Goal: Information Seeking & Learning: Learn about a topic

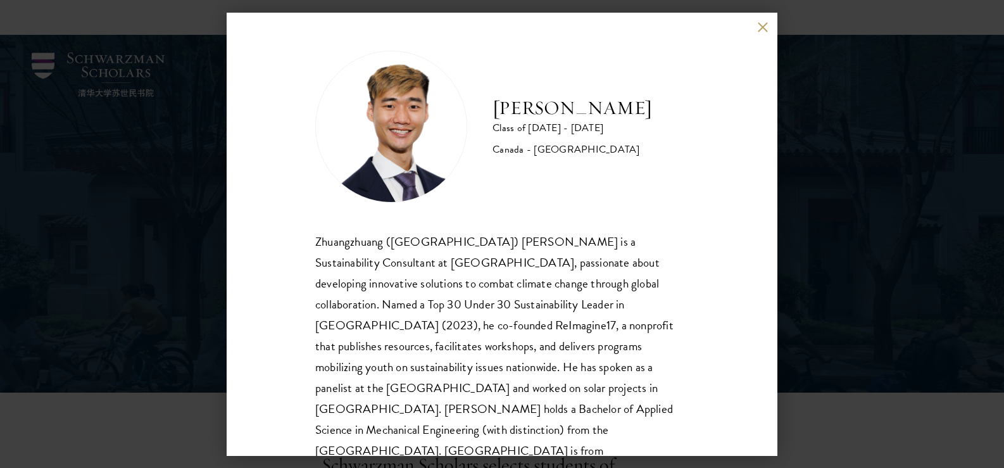
click at [113, 186] on div "[PERSON_NAME] Class of [DATE] - [DATE] [GEOGRAPHIC_DATA] - [GEOGRAPHIC_DATA] Zh…" at bounding box center [502, 234] width 1004 height 468
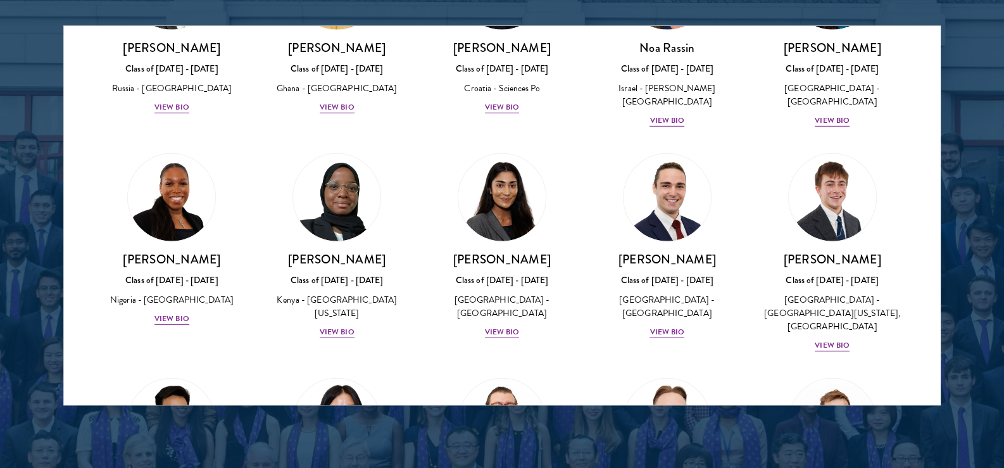
scroll to position [4024, 0]
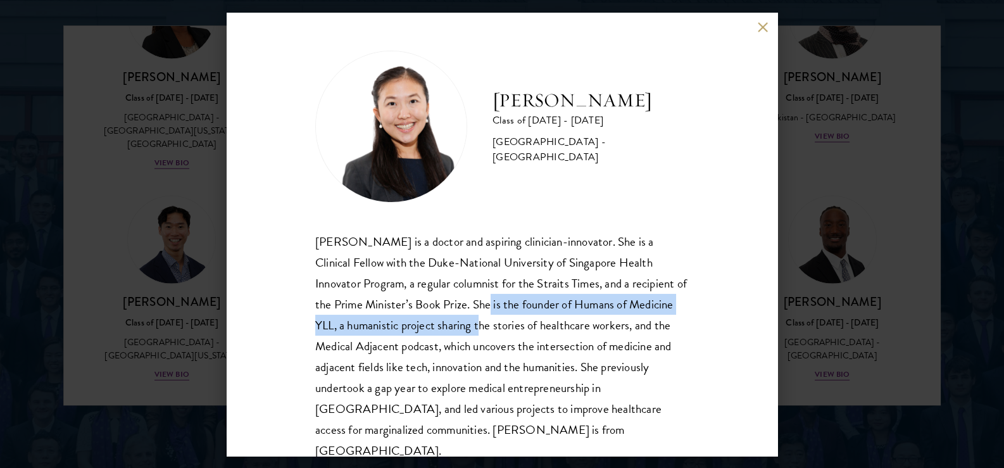
drag, startPoint x: 469, startPoint y: 298, endPoint x: 480, endPoint y: 335, distance: 38.3
click at [480, 335] on div "[PERSON_NAME] is a doctor and aspiring clinician-innovator. She is a Clinical F…" at bounding box center [502, 346] width 374 height 231
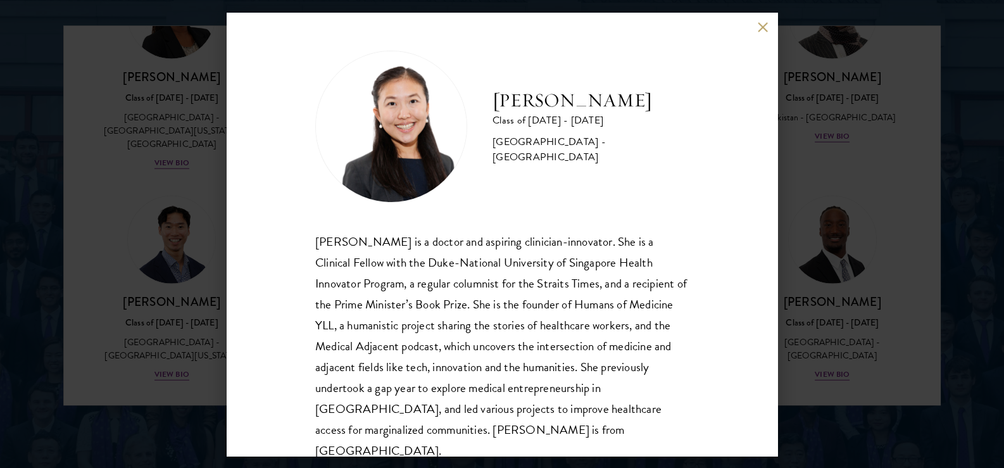
click at [851, 200] on div "[PERSON_NAME] Class of [DATE] - [DATE] [GEOGRAPHIC_DATA] - [GEOGRAPHIC_DATA] [P…" at bounding box center [502, 234] width 1004 height 468
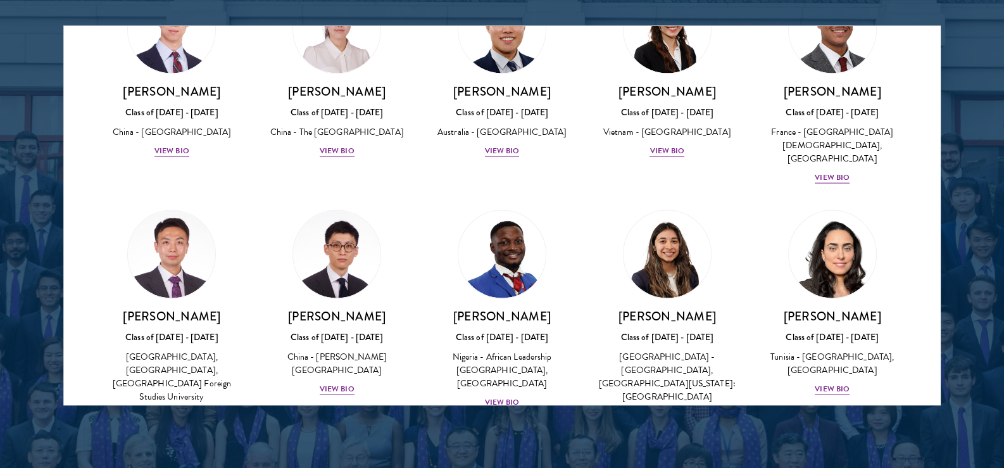
scroll to position [3201, 0]
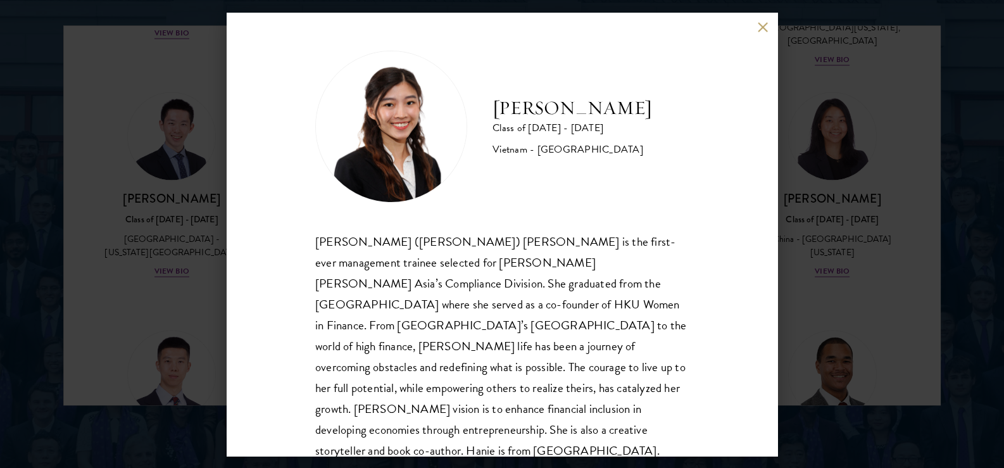
scroll to position [22, 0]
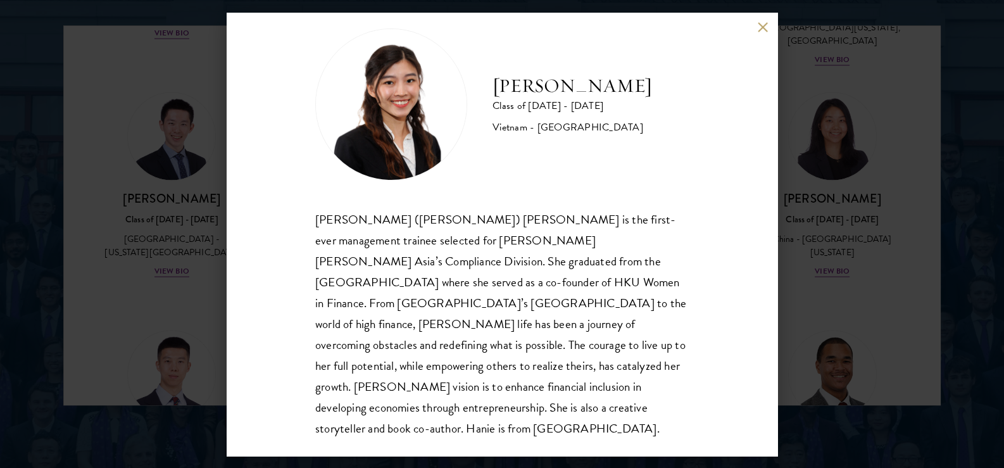
click at [764, 25] on button at bounding box center [762, 27] width 11 height 11
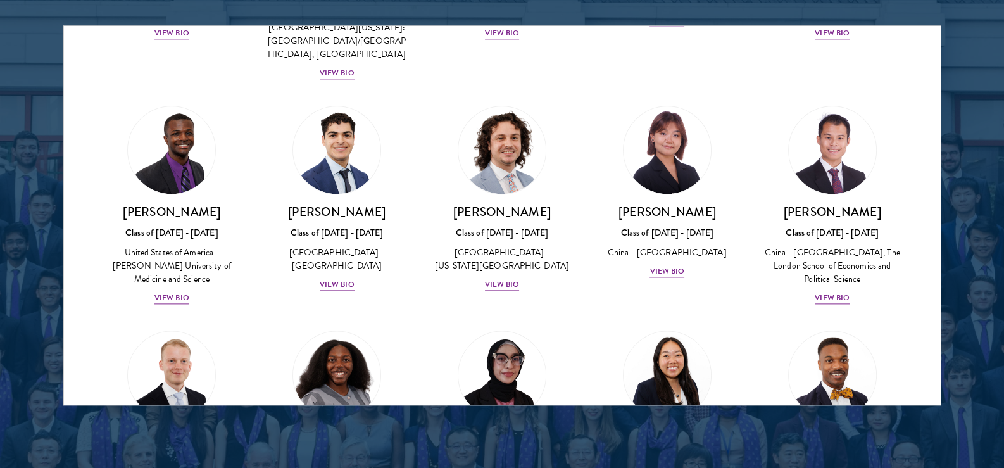
scroll to position [1997, 0]
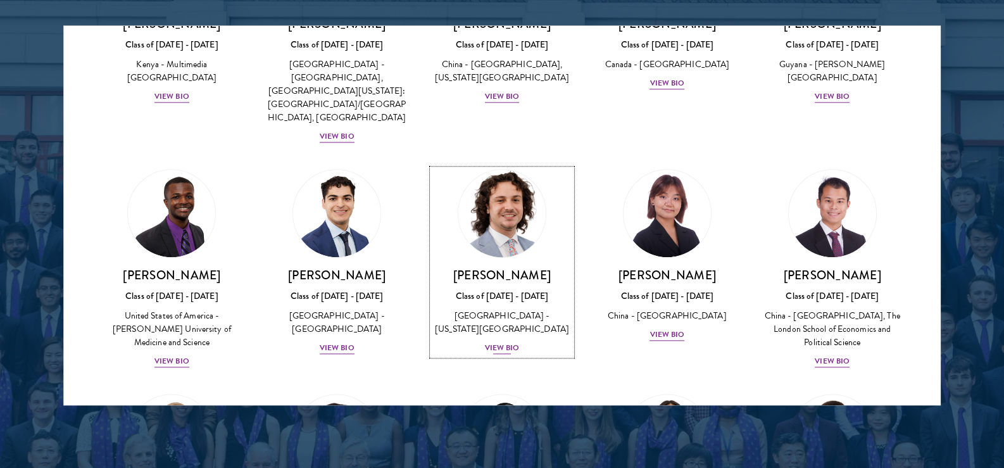
click at [493, 342] on div "View Bio" at bounding box center [502, 348] width 35 height 12
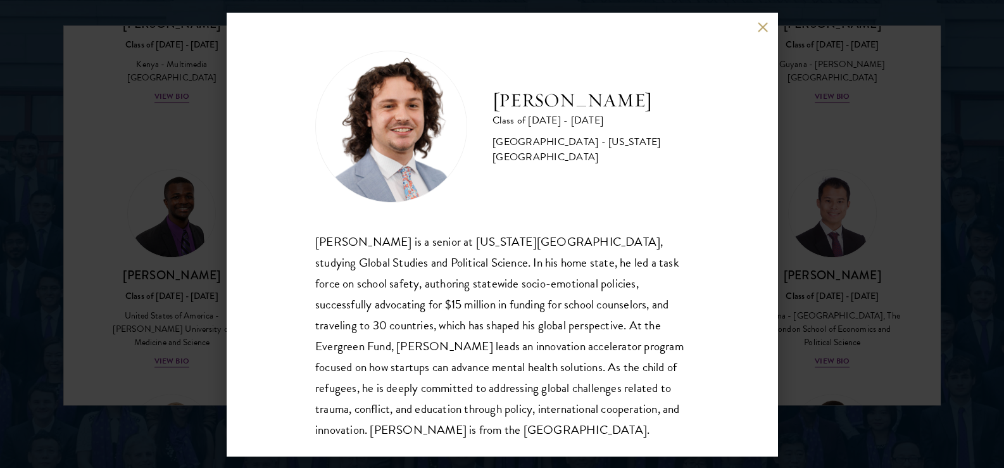
drag, startPoint x: 529, startPoint y: 202, endPoint x: 532, endPoint y: 317, distance: 115.3
click at [532, 317] on div "[PERSON_NAME] Class of [DATE] - [DATE] [GEOGRAPHIC_DATA] - [US_STATE][GEOGRAPHI…" at bounding box center [502, 245] width 374 height 389
click at [532, 317] on div "[PERSON_NAME] is a senior at [US_STATE][GEOGRAPHIC_DATA], studying Global Studi…" at bounding box center [502, 335] width 374 height 209
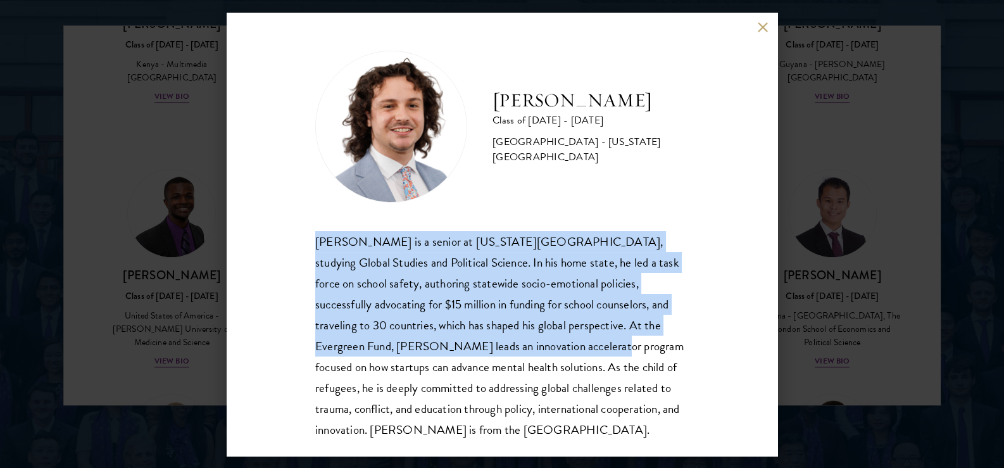
drag, startPoint x: 515, startPoint y: 352, endPoint x: 284, endPoint y: 239, distance: 256.9
click at [284, 239] on div "[PERSON_NAME] Class of [DATE] - [DATE] [GEOGRAPHIC_DATA] - [US_STATE][GEOGRAPHI…" at bounding box center [502, 234] width 551 height 443
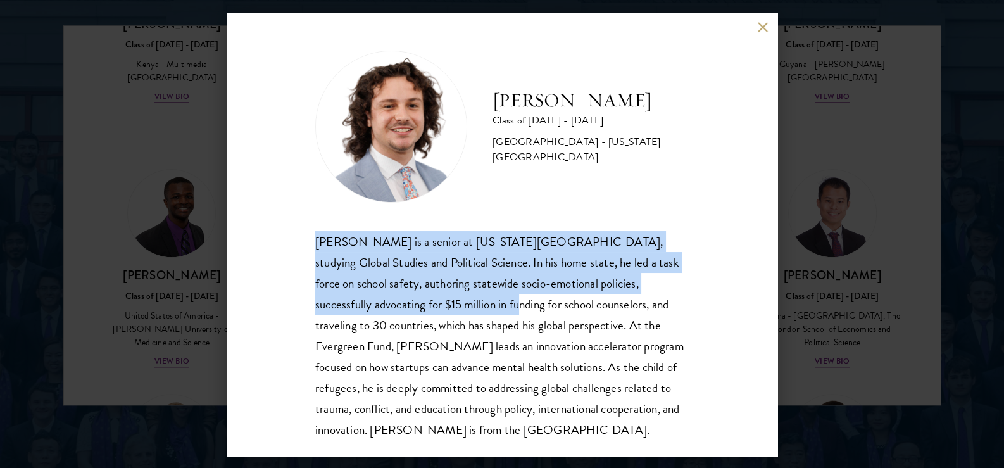
scroll to position [22, 0]
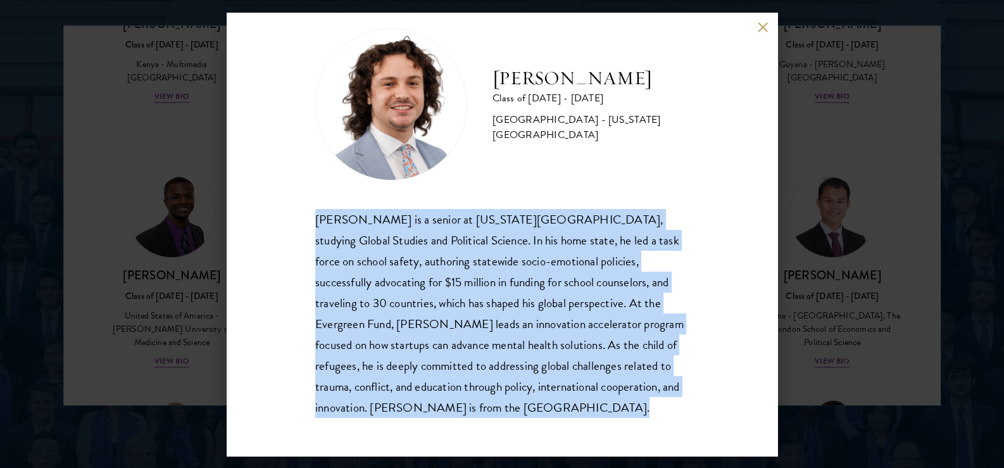
drag, startPoint x: 284, startPoint y: 239, endPoint x: 471, endPoint y: 401, distance: 246.9
click at [471, 401] on div "[PERSON_NAME] Class of [DATE] - [DATE] [GEOGRAPHIC_DATA] - [US_STATE][GEOGRAPHI…" at bounding box center [502, 234] width 551 height 443
click at [471, 401] on div "[PERSON_NAME] is a senior at [US_STATE][GEOGRAPHIC_DATA], studying Global Studi…" at bounding box center [502, 313] width 374 height 209
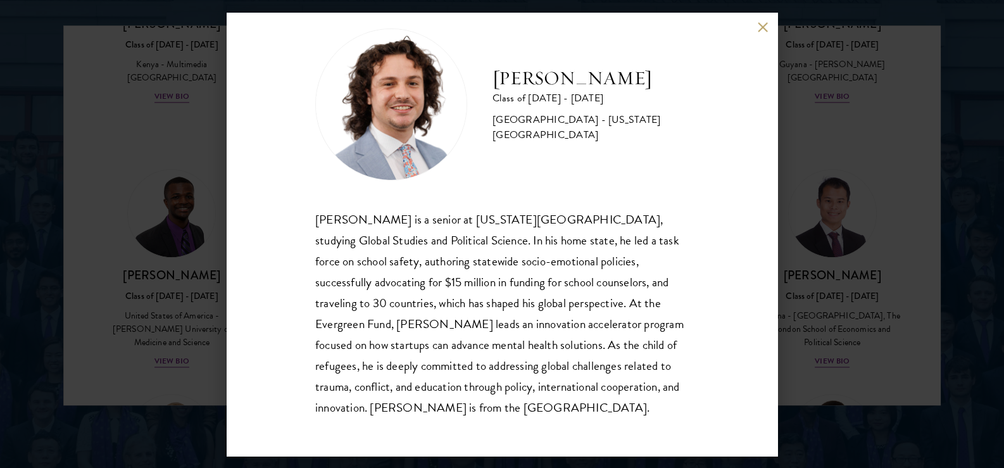
click at [160, 167] on div "[PERSON_NAME] Class of [DATE] - [DATE] [GEOGRAPHIC_DATA] - [US_STATE][GEOGRAPHI…" at bounding box center [502, 234] width 1004 height 468
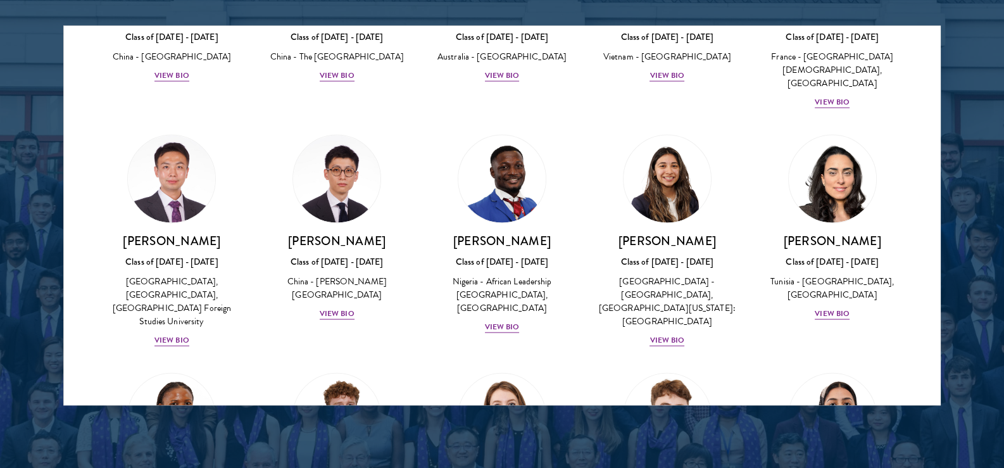
scroll to position [3644, 0]
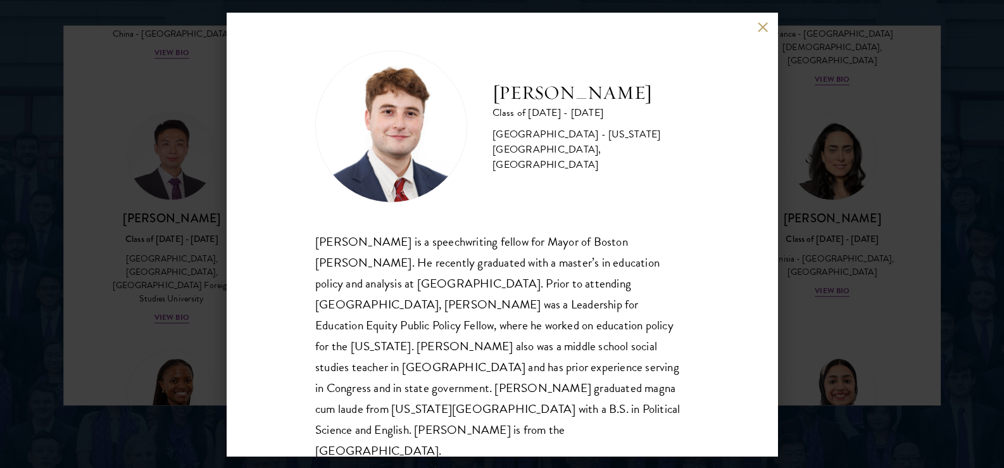
scroll to position [1, 0]
click at [761, 26] on button at bounding box center [762, 27] width 11 height 11
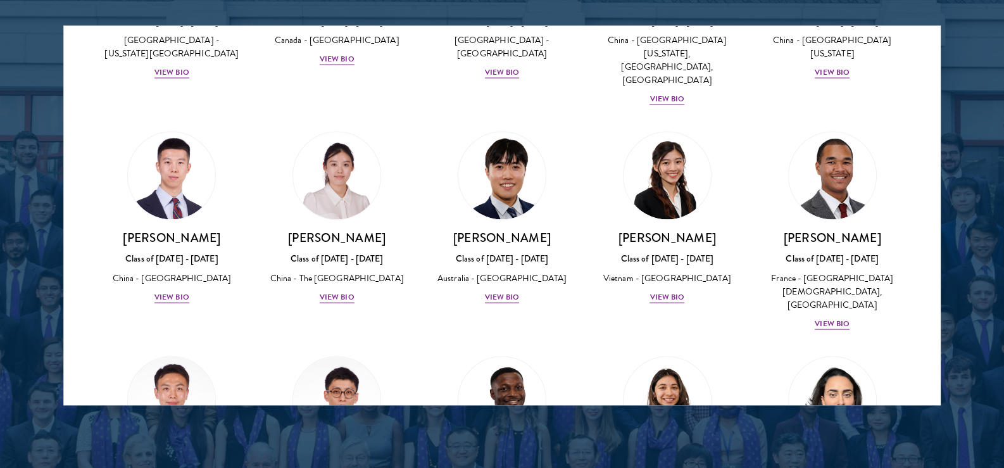
scroll to position [3391, 0]
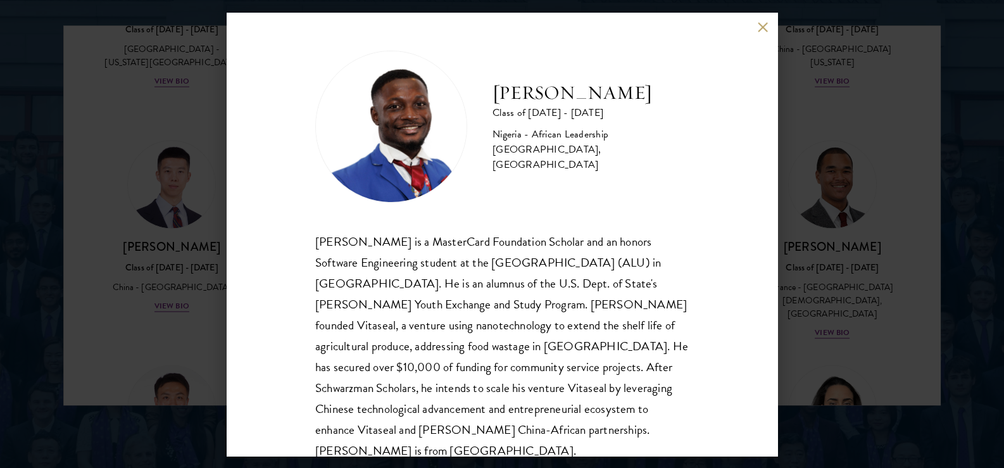
click at [766, 28] on button at bounding box center [762, 27] width 11 height 11
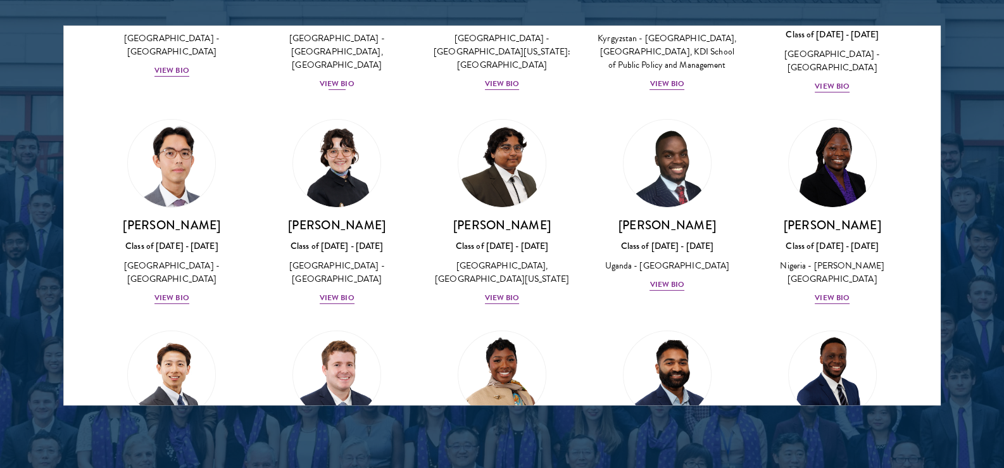
scroll to position [190, 0]
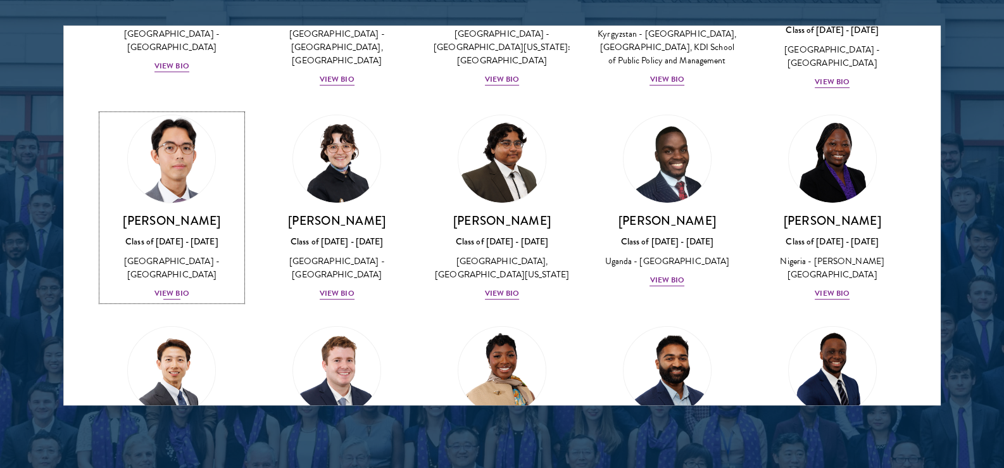
click at [182, 291] on div "View Bio" at bounding box center [172, 293] width 35 height 12
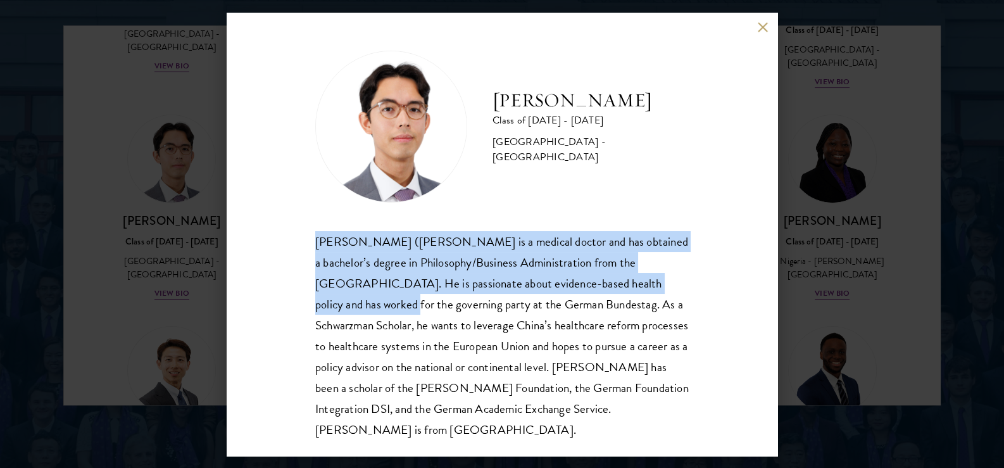
drag, startPoint x: 311, startPoint y: 241, endPoint x: 397, endPoint y: 312, distance: 111.6
click at [397, 312] on div "[PERSON_NAME] Class of [DATE] - [DATE] [GEOGRAPHIC_DATA] - [GEOGRAPHIC_DATA] [P…" at bounding box center [502, 234] width 551 height 443
click at [397, 312] on div "[PERSON_NAME] ([PERSON_NAME] is a medical doctor and has obtained a bachelor’s …" at bounding box center [502, 335] width 374 height 209
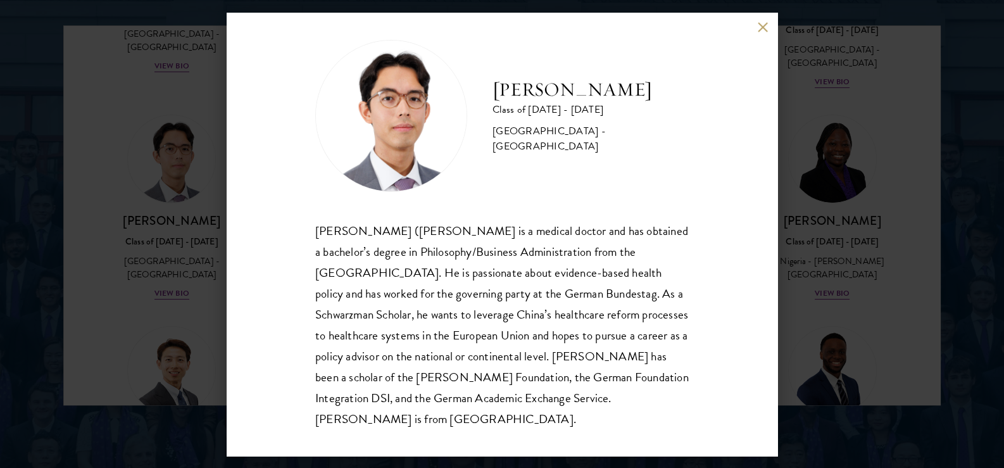
scroll to position [22, 0]
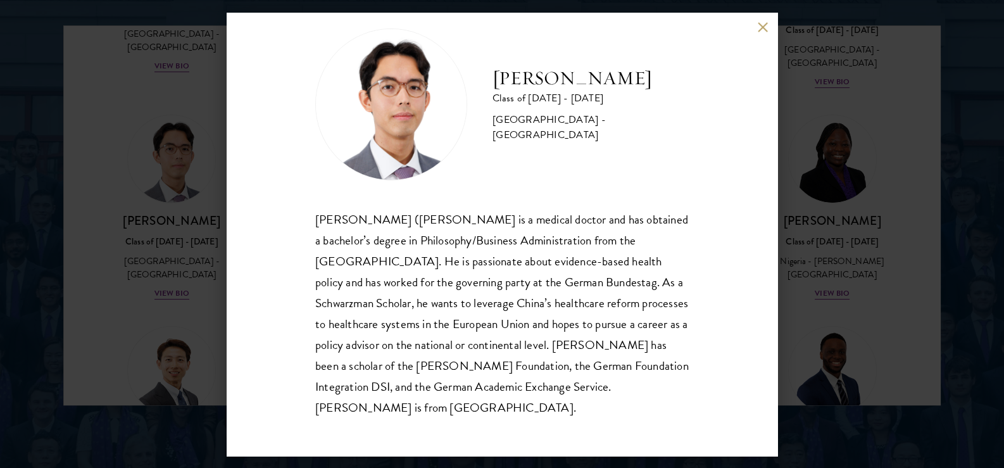
drag, startPoint x: 491, startPoint y: 86, endPoint x: 660, endPoint y: 87, distance: 169.1
click at [660, 87] on div "[PERSON_NAME] Class of [DATE] - [DATE] [GEOGRAPHIC_DATA] - [GEOGRAPHIC_DATA]" at bounding box center [502, 104] width 374 height 152
copy h2 "[PERSON_NAME]"
click at [123, 129] on div "[PERSON_NAME] Class of [DATE] - [DATE] [GEOGRAPHIC_DATA] - [GEOGRAPHIC_DATA] [P…" at bounding box center [502, 234] width 1004 height 468
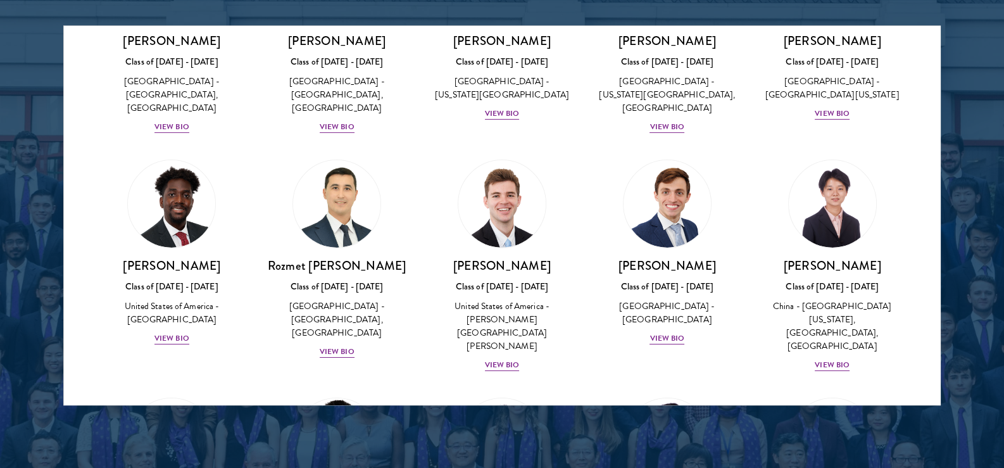
scroll to position [5237, 0]
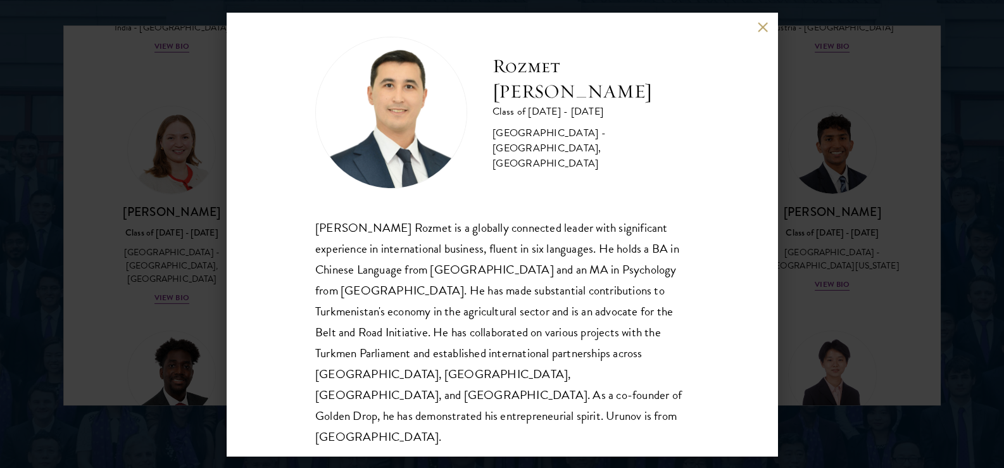
scroll to position [22, 0]
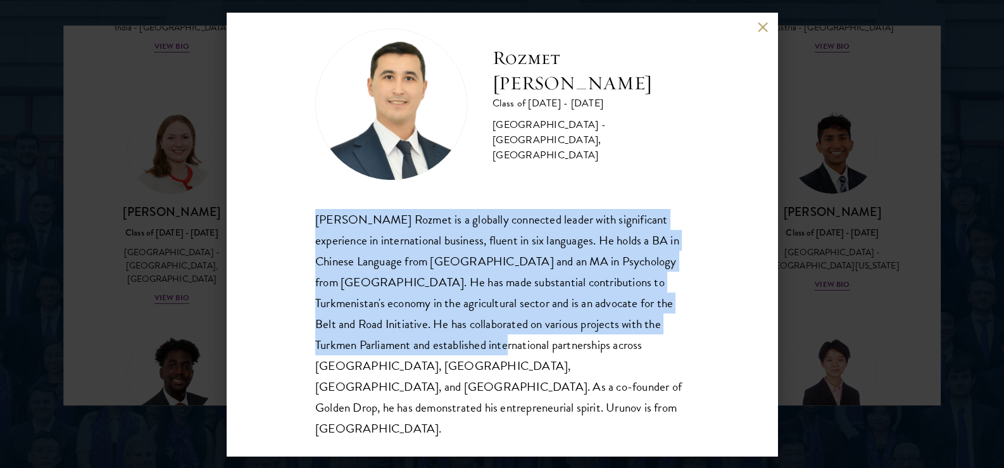
drag, startPoint x: 305, startPoint y: 224, endPoint x: 453, endPoint y: 347, distance: 192.5
click at [453, 347] on div "Rozmet Urunov Class of [DATE] - [DATE] [GEOGRAPHIC_DATA] - [GEOGRAPHIC_DATA], […" at bounding box center [502, 234] width 551 height 443
click at [453, 347] on div "[PERSON_NAME] Rozmet is a globally connected leader with significant experience…" at bounding box center [502, 324] width 374 height 231
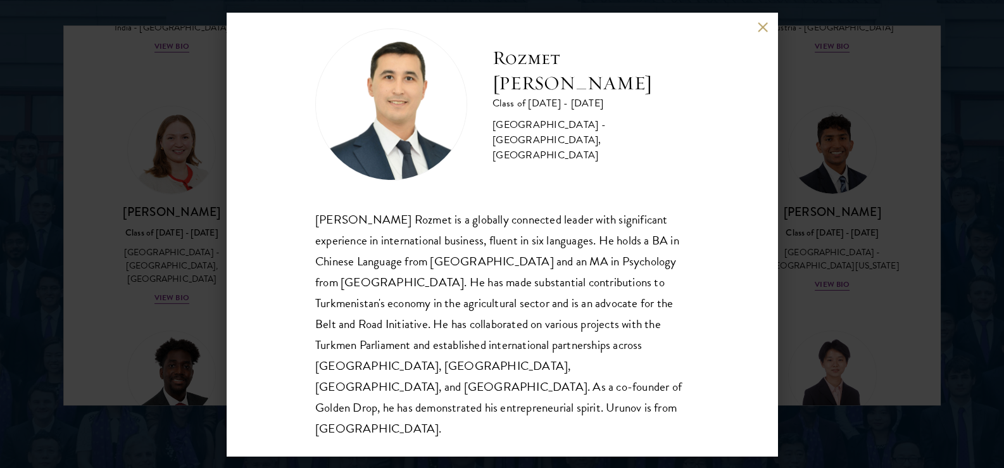
click at [172, 134] on div "Rozmet Urunov Class of [DATE] - [DATE] [GEOGRAPHIC_DATA] - [GEOGRAPHIC_DATA], […" at bounding box center [502, 234] width 1004 height 468
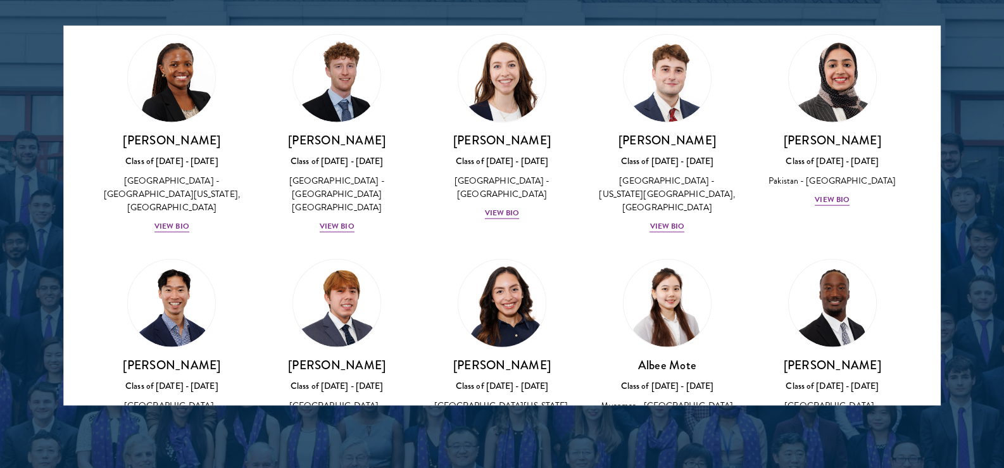
scroll to position [4150, 0]
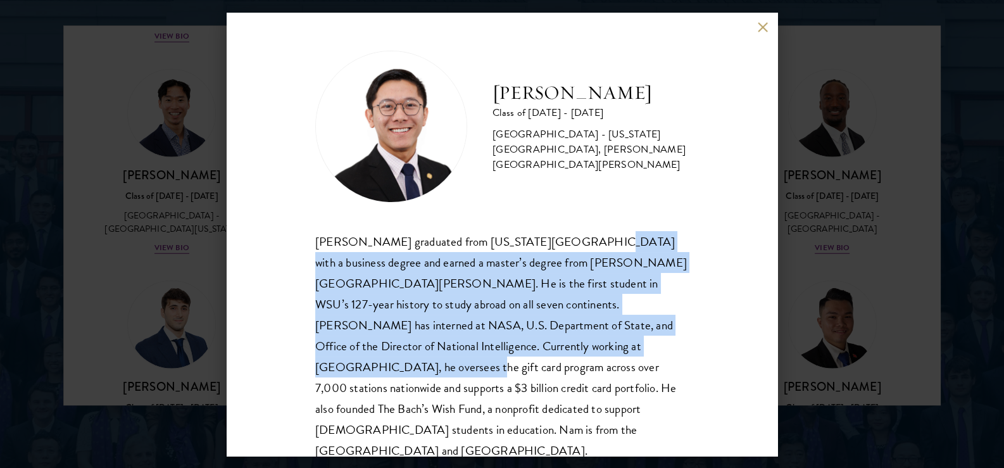
drag, startPoint x: 583, startPoint y: 240, endPoint x: 591, endPoint y: 350, distance: 109.9
click at [591, 350] on div "[PERSON_NAME] graduated from [US_STATE][GEOGRAPHIC_DATA] with a business degree…" at bounding box center [502, 346] width 374 height 231
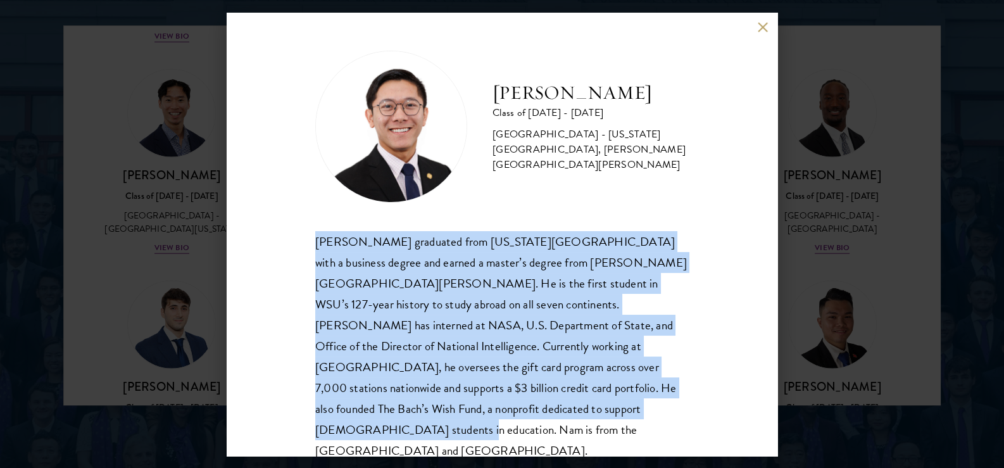
drag, startPoint x: 568, startPoint y: 405, endPoint x: 271, endPoint y: 228, distance: 345.6
click at [271, 228] on div "[PERSON_NAME] Class of [DATE] - [DATE] [GEOGRAPHIC_DATA] - [US_STATE][GEOGRAPHI…" at bounding box center [502, 234] width 551 height 443
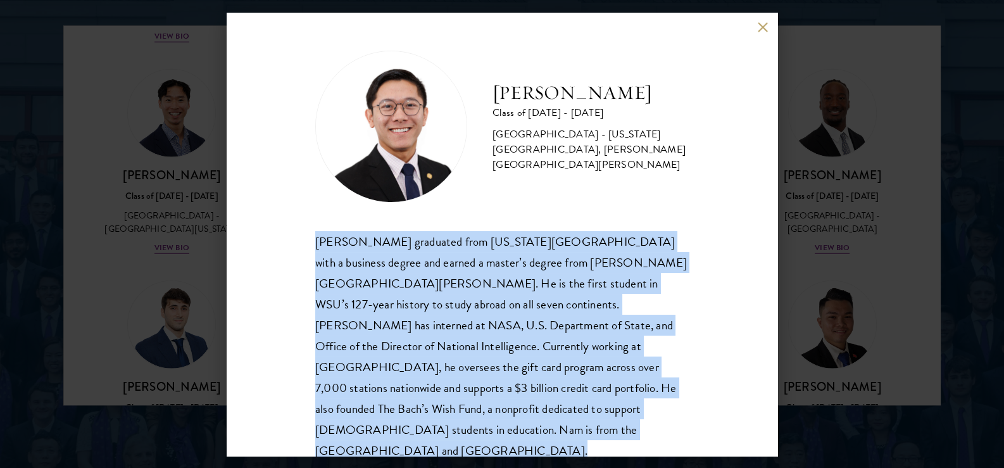
drag, startPoint x: 271, startPoint y: 228, endPoint x: 607, endPoint y: 400, distance: 377.0
click at [607, 400] on div "[PERSON_NAME] Class of [DATE] - [DATE] [GEOGRAPHIC_DATA] - [US_STATE][GEOGRAPHI…" at bounding box center [502, 234] width 551 height 443
click at [607, 400] on div "[PERSON_NAME] graduated from [US_STATE][GEOGRAPHIC_DATA] with a business degree…" at bounding box center [502, 346] width 374 height 231
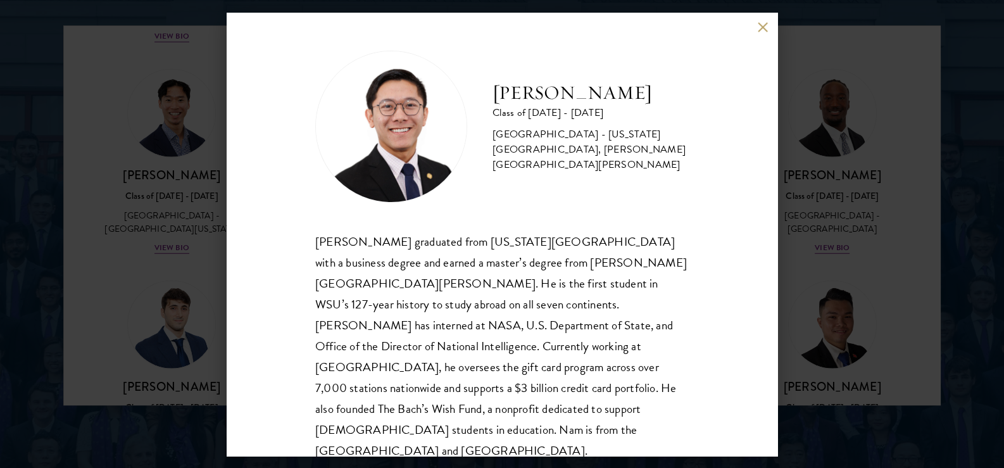
click at [816, 172] on div "[PERSON_NAME] Class of [DATE] - [DATE] [GEOGRAPHIC_DATA] - [US_STATE][GEOGRAPHI…" at bounding box center [502, 234] width 1004 height 468
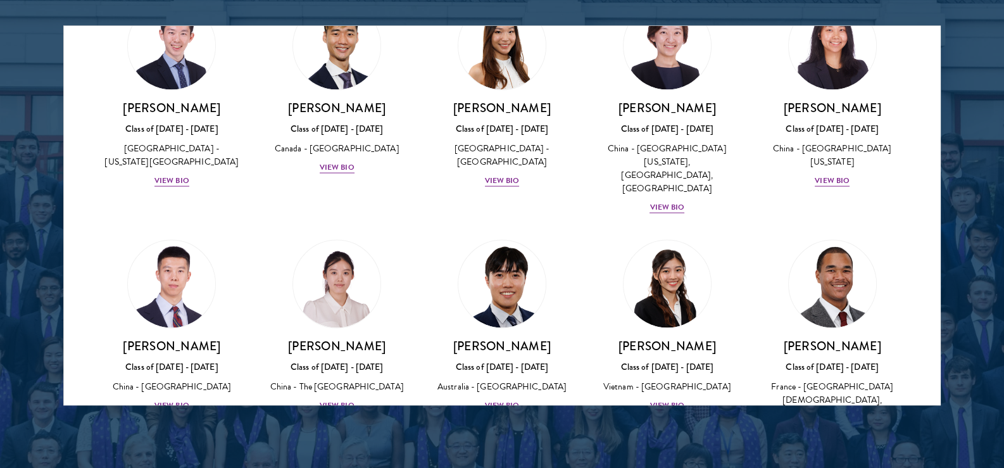
scroll to position [3264, 0]
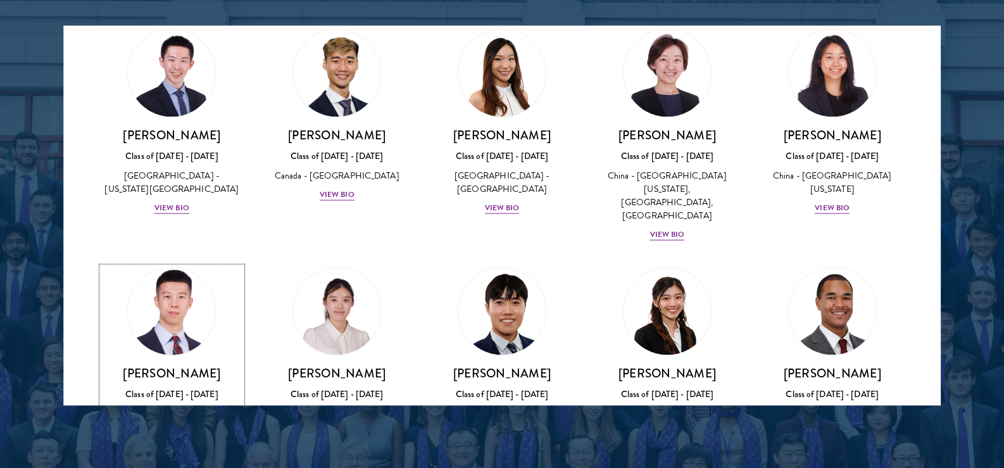
click at [182, 387] on div "Class of [DATE] - [DATE]" at bounding box center [172, 393] width 140 height 13
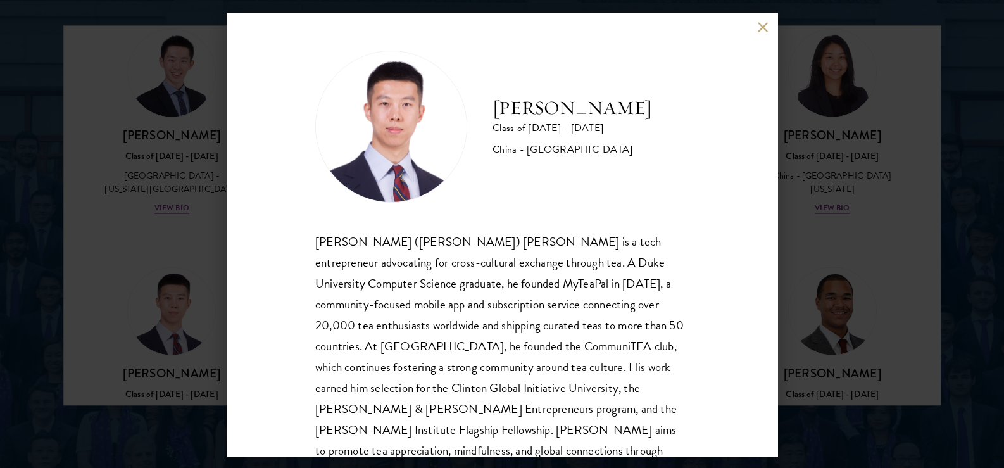
scroll to position [43, 0]
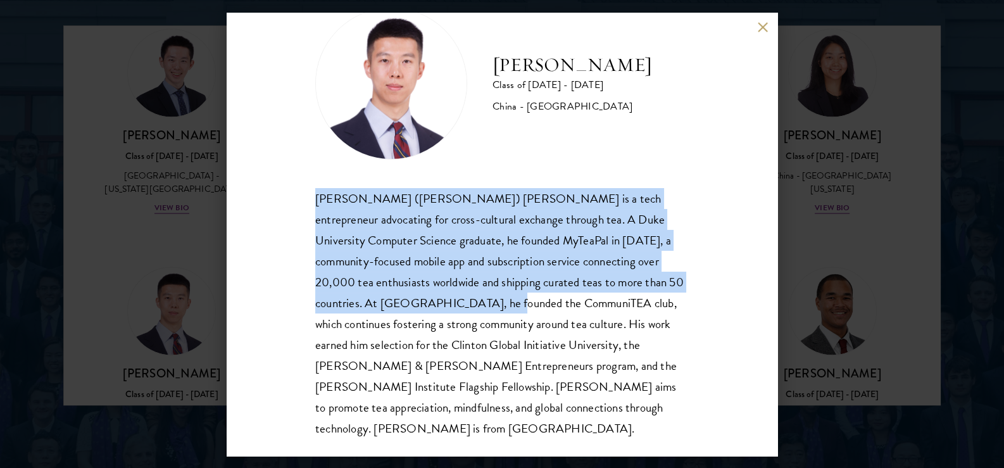
drag, startPoint x: 298, startPoint y: 189, endPoint x: 477, endPoint y: 313, distance: 217.1
click at [477, 313] on div "[PERSON_NAME] Class of [DATE] - [DATE] [GEOGRAPHIC_DATA] - [GEOGRAPHIC_DATA] [P…" at bounding box center [502, 234] width 551 height 443
click at [477, 313] on div "[PERSON_NAME] ([PERSON_NAME]) [PERSON_NAME] is a tech entrepreneur advocating f…" at bounding box center [502, 313] width 374 height 251
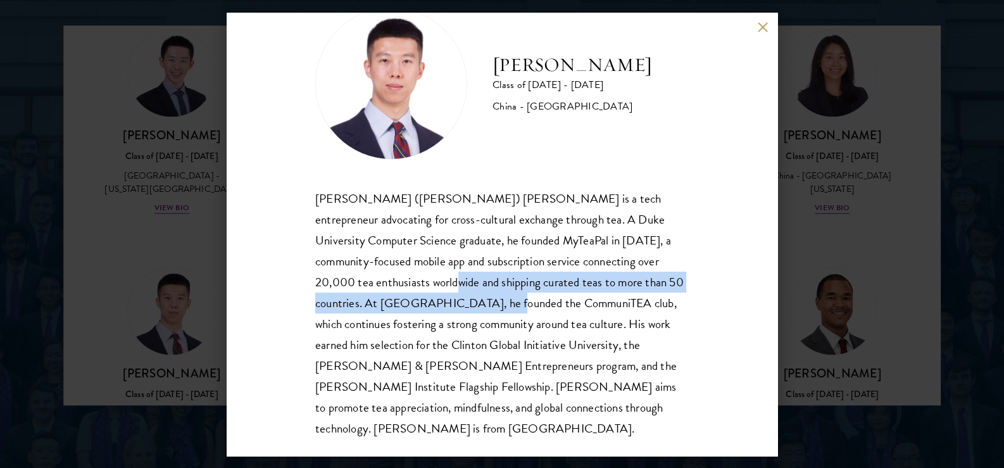
drag, startPoint x: 477, startPoint y: 313, endPoint x: 407, endPoint y: 283, distance: 76.3
click at [407, 283] on div "[PERSON_NAME] ([PERSON_NAME]) [PERSON_NAME] is a tech entrepreneur advocating f…" at bounding box center [502, 313] width 374 height 251
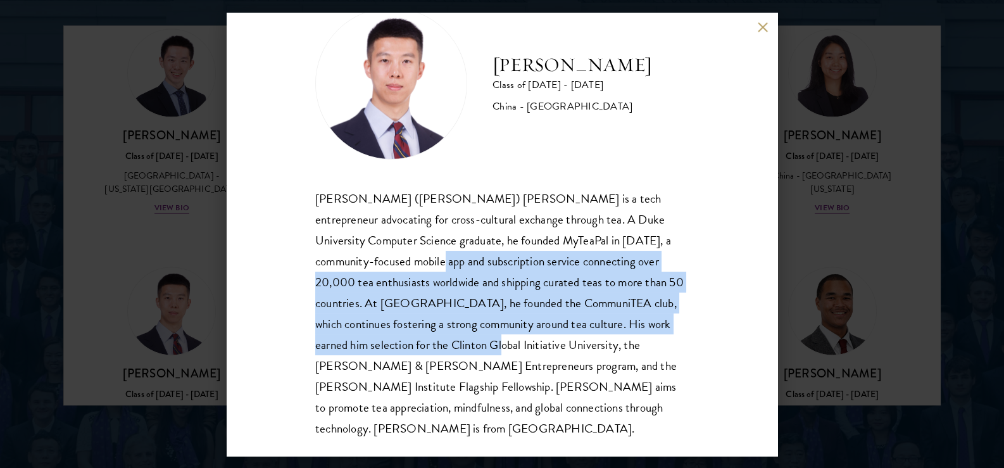
drag, startPoint x: 403, startPoint y: 269, endPoint x: 435, endPoint y: 354, distance: 90.8
click at [435, 354] on div "[PERSON_NAME] ([PERSON_NAME]) [PERSON_NAME] is a tech entrepreneur advocating f…" at bounding box center [502, 313] width 374 height 251
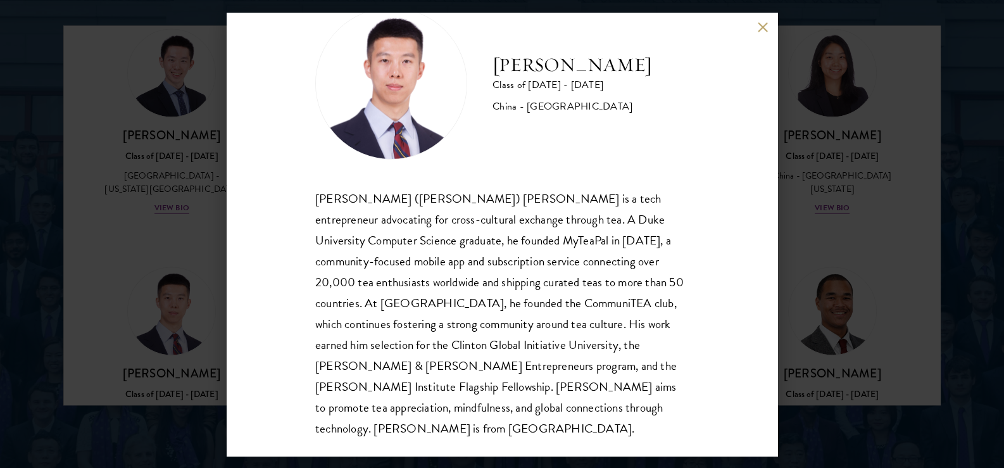
click at [904, 222] on div "[PERSON_NAME] Class of [DATE] - [DATE] [GEOGRAPHIC_DATA] - [GEOGRAPHIC_DATA] [P…" at bounding box center [502, 234] width 1004 height 468
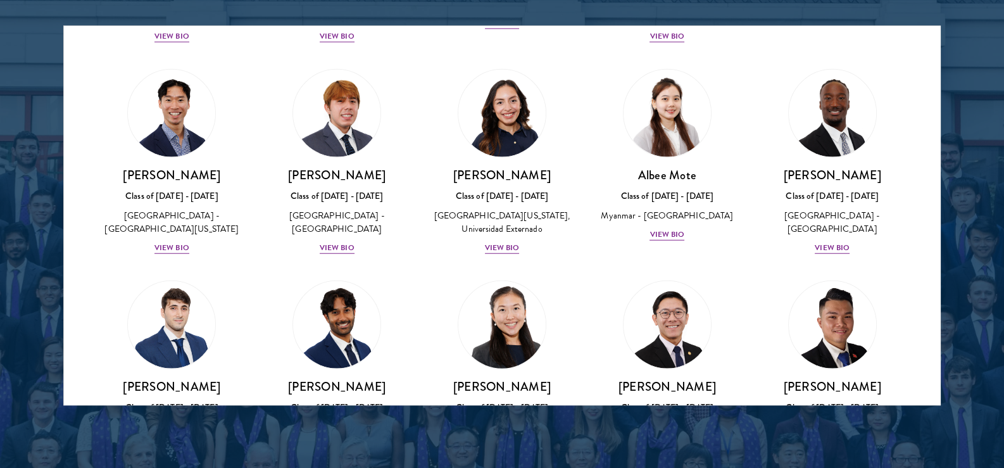
scroll to position [3644, 0]
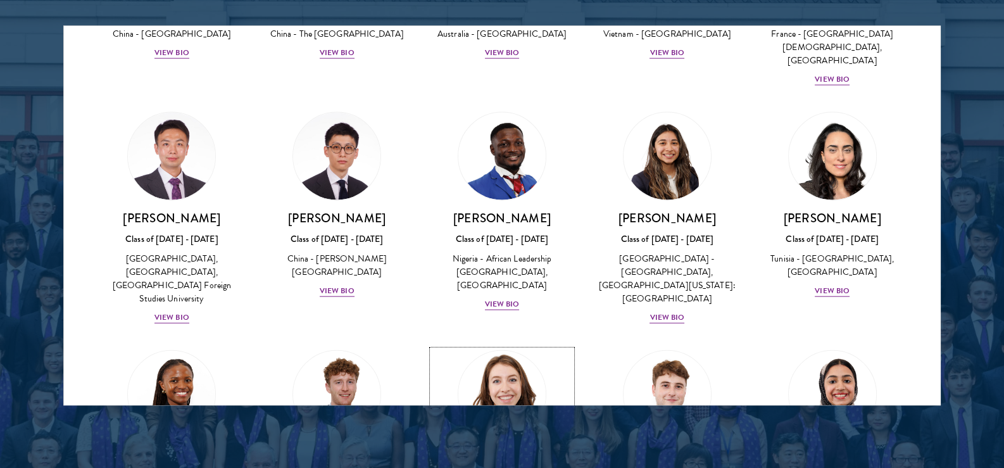
click at [516, 467] on div "Class of [DATE] - [DATE]" at bounding box center [503, 476] width 140 height 13
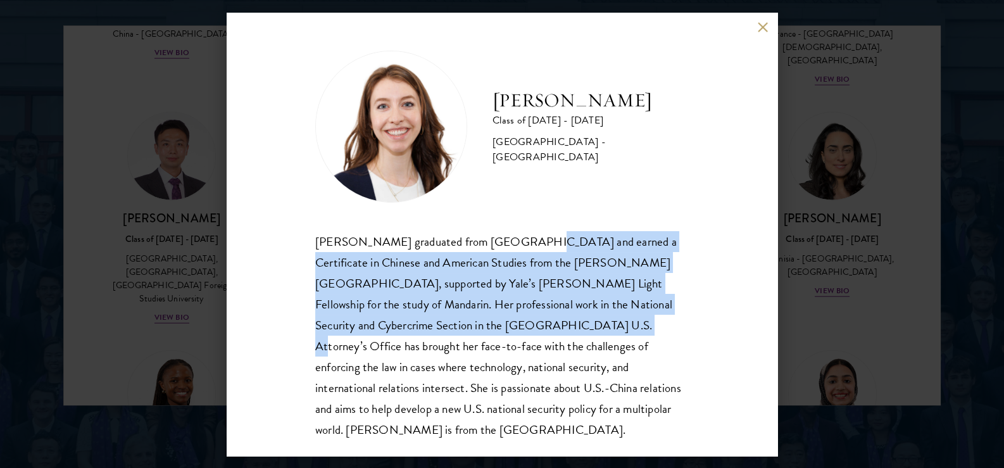
drag, startPoint x: 523, startPoint y: 205, endPoint x: 551, endPoint y: 329, distance: 127.8
click at [551, 329] on div "[PERSON_NAME] Class of [DATE] - [DATE] [GEOGRAPHIC_DATA] - [GEOGRAPHIC_DATA] [P…" at bounding box center [502, 245] width 374 height 389
click at [551, 329] on div "[PERSON_NAME] graduated from [GEOGRAPHIC_DATA] and earned a Certificate in Chin…" at bounding box center [502, 335] width 374 height 209
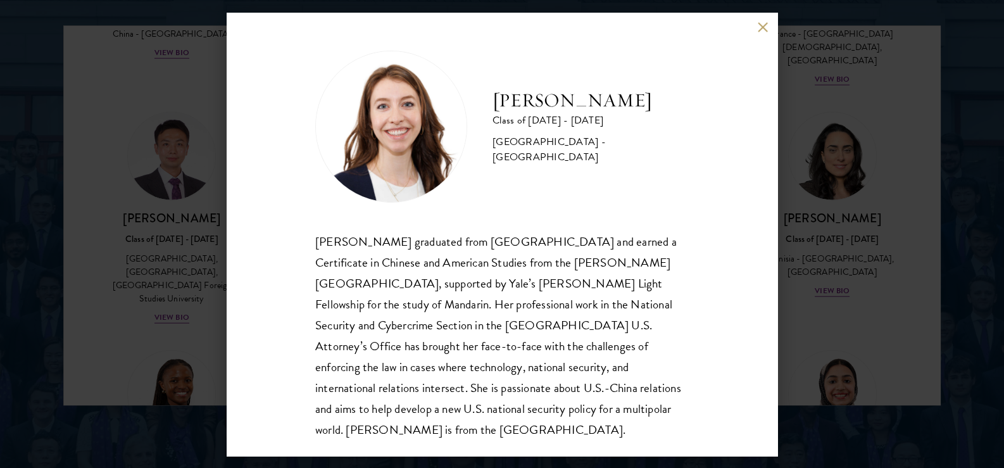
scroll to position [1, 0]
click at [814, 128] on div "[PERSON_NAME] Class of [DATE] - [DATE] [GEOGRAPHIC_DATA] - [GEOGRAPHIC_DATA] [P…" at bounding box center [502, 234] width 1004 height 468
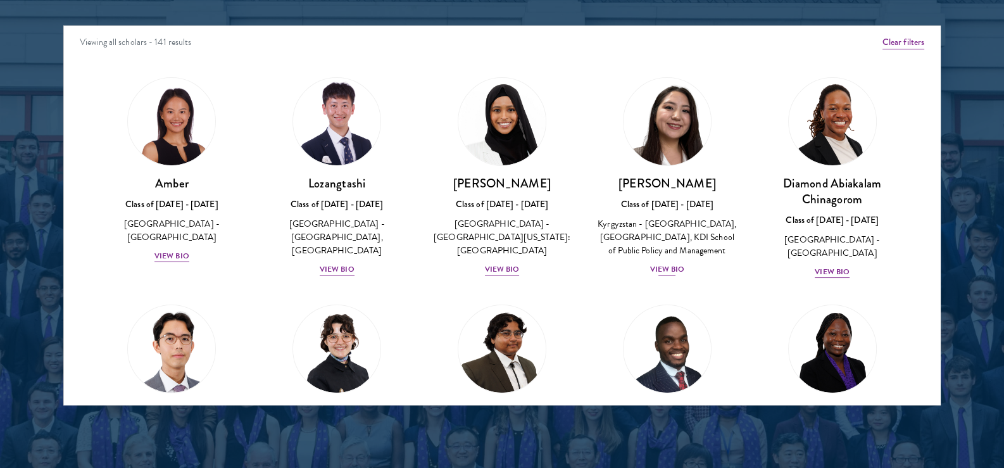
scroll to position [63, 0]
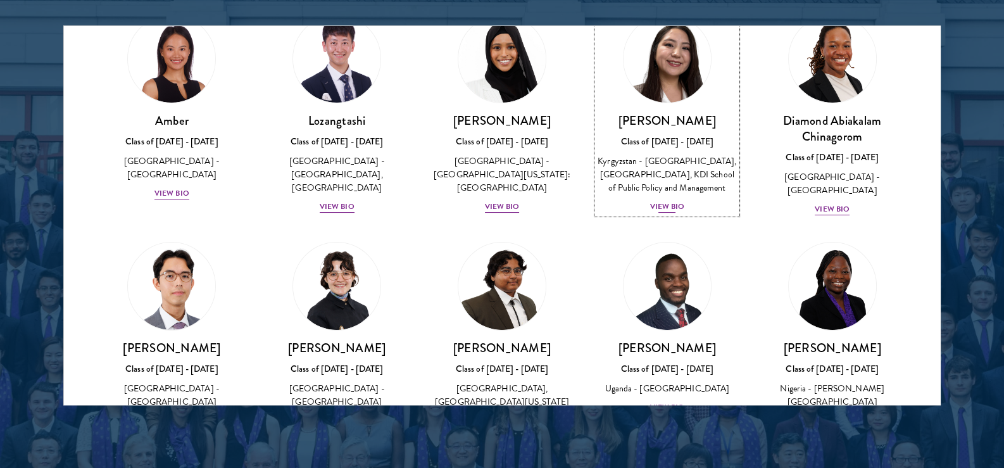
click at [671, 123] on h3 "[PERSON_NAME]" at bounding box center [667, 121] width 140 height 16
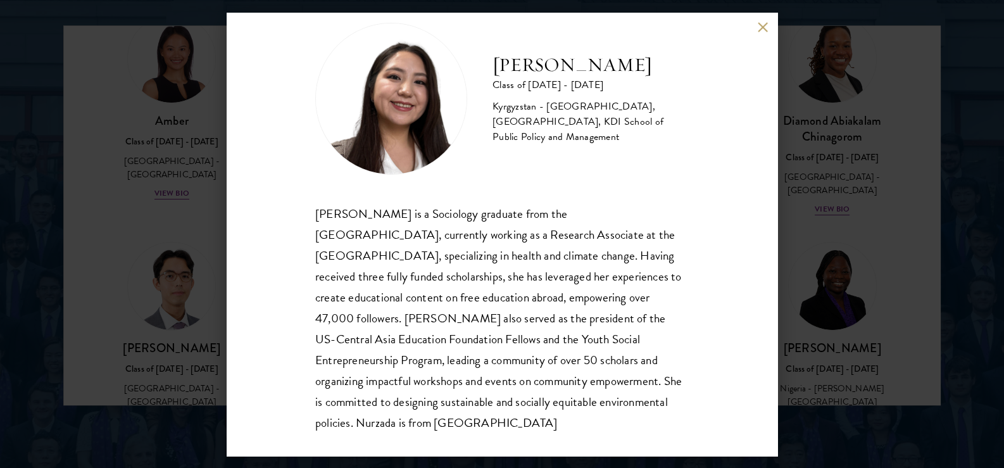
scroll to position [43, 0]
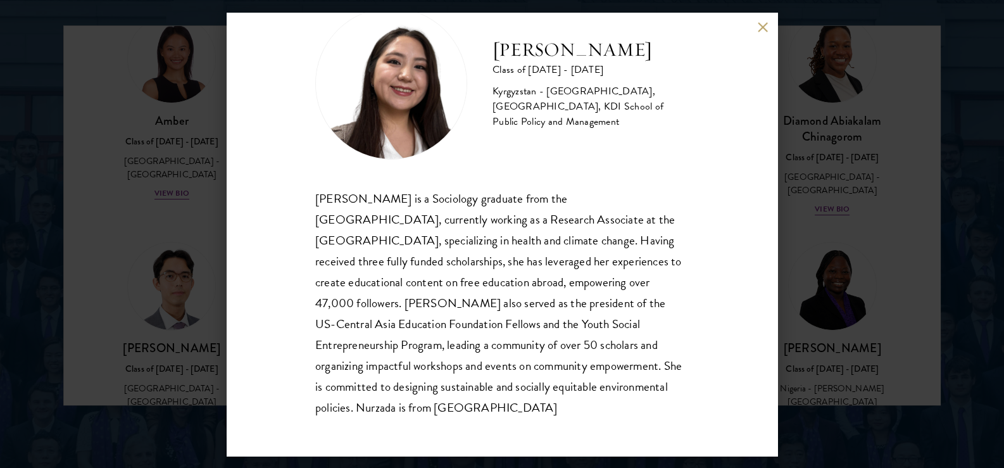
click at [205, 180] on div "Nurzada Abdivalieva Class of [DATE] - [DATE] [GEOGRAPHIC_DATA] - [GEOGRAPHIC_DA…" at bounding box center [502, 234] width 1004 height 468
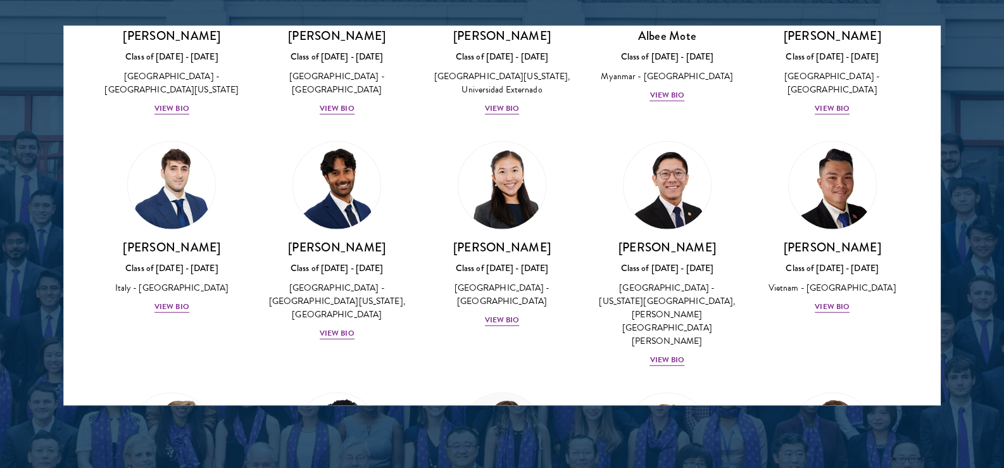
scroll to position [4277, 0]
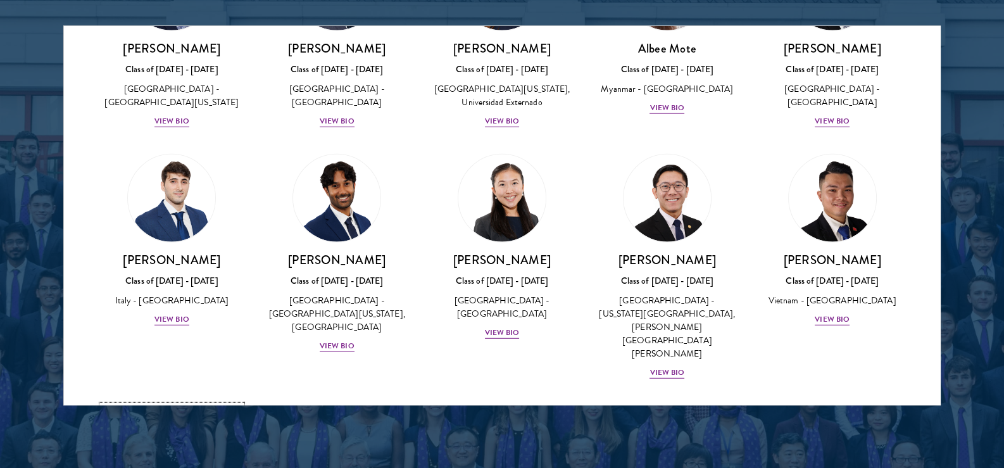
click at [185, 401] on img at bounding box center [171, 449] width 96 height 96
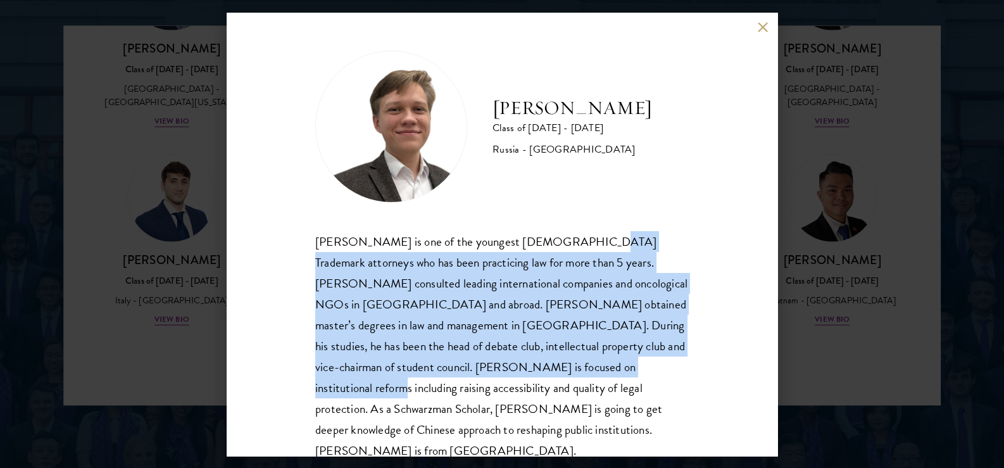
drag, startPoint x: 557, startPoint y: 203, endPoint x: 599, endPoint y: 358, distance: 160.7
click at [599, 358] on div "[PERSON_NAME] Class of [DATE] - [DATE] [GEOGRAPHIC_DATA] - [GEOGRAPHIC_DATA] [P…" at bounding box center [502, 256] width 374 height 411
click at [599, 358] on div "[PERSON_NAME] is one of the youngest [DEMOGRAPHIC_DATA] Trademark attorneys who…" at bounding box center [502, 346] width 374 height 231
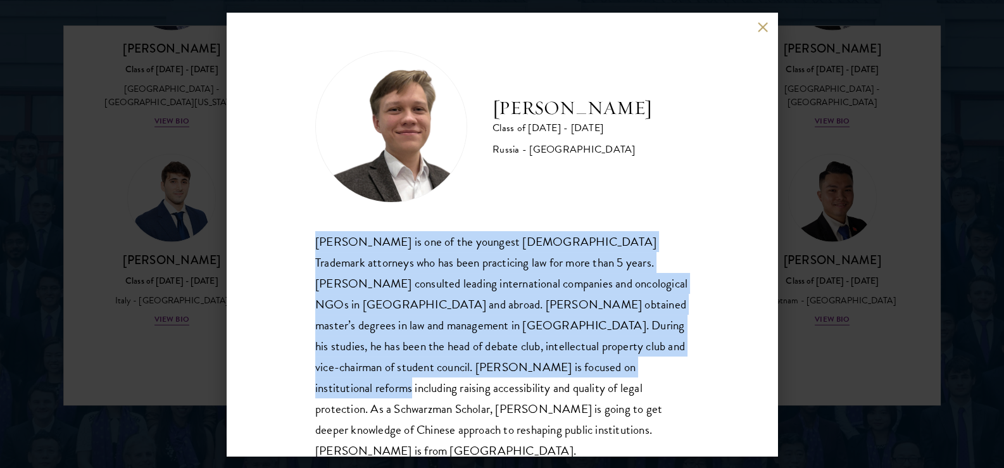
drag, startPoint x: 599, startPoint y: 358, endPoint x: 289, endPoint y: 233, distance: 333.8
click at [289, 233] on div "[PERSON_NAME] Class of [DATE] - [DATE] [GEOGRAPHIC_DATA] - [GEOGRAPHIC_DATA] [P…" at bounding box center [502, 234] width 551 height 443
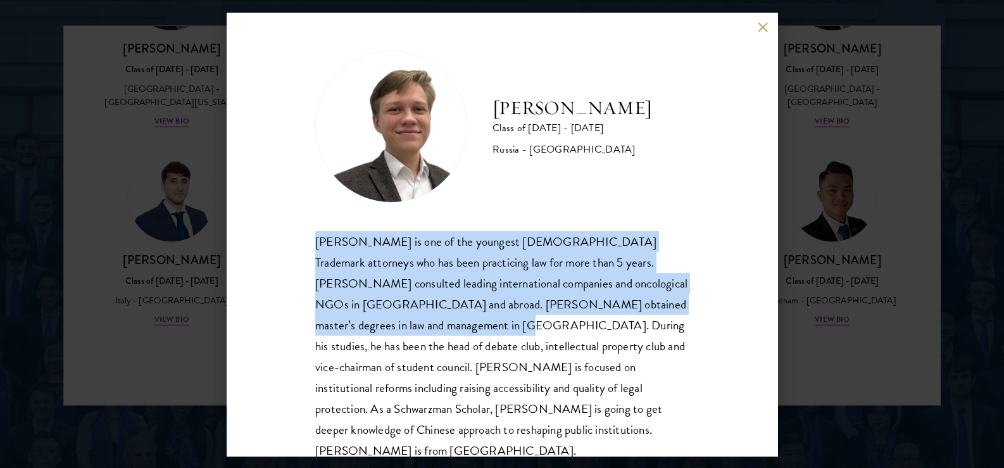
scroll to position [22, 0]
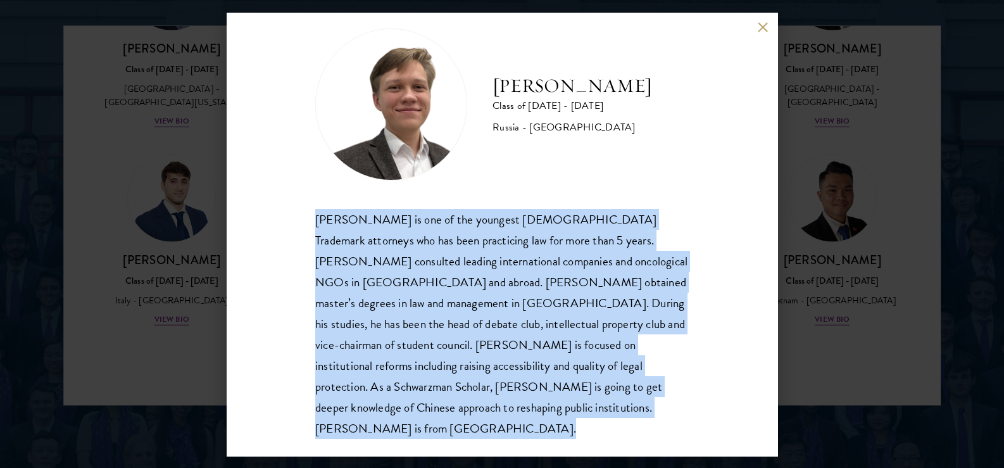
drag, startPoint x: 289, startPoint y: 233, endPoint x: 433, endPoint y: 402, distance: 221.9
click at [433, 402] on div "[PERSON_NAME] Class of [DATE] - [DATE] [GEOGRAPHIC_DATA] - [GEOGRAPHIC_DATA] [P…" at bounding box center [502, 234] width 551 height 443
click at [433, 402] on div "[PERSON_NAME] is one of the youngest [DEMOGRAPHIC_DATA] Trademark attorneys who…" at bounding box center [502, 324] width 374 height 231
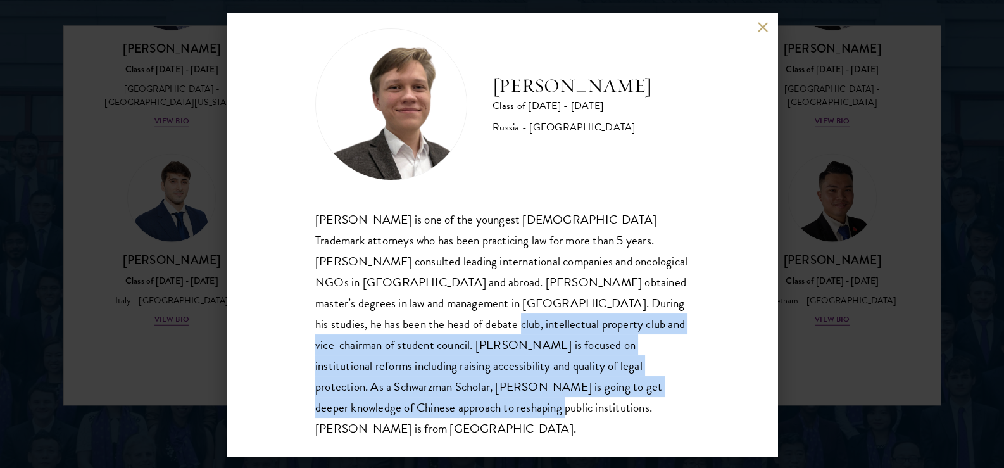
drag, startPoint x: 433, startPoint y: 402, endPoint x: 391, endPoint y: 328, distance: 85.4
click at [391, 328] on div "[PERSON_NAME] is one of the youngest [DEMOGRAPHIC_DATA] Trademark attorneys who…" at bounding box center [502, 324] width 374 height 231
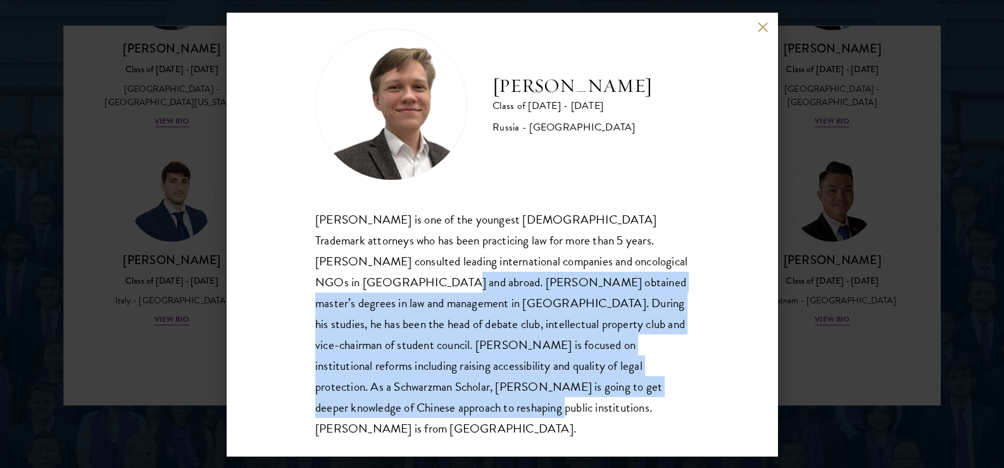
drag, startPoint x: 374, startPoint y: 289, endPoint x: 405, endPoint y: 407, distance: 121.8
click at [405, 407] on div "[PERSON_NAME] is one of the youngest [DEMOGRAPHIC_DATA] Trademark attorneys who…" at bounding box center [502, 324] width 374 height 231
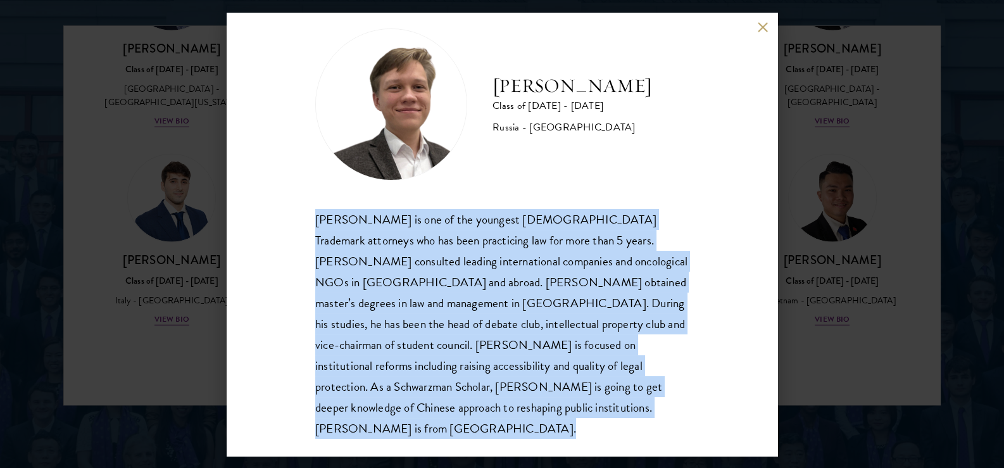
drag, startPoint x: 405, startPoint y: 407, endPoint x: 293, endPoint y: 222, distance: 216.2
click at [293, 222] on div "[PERSON_NAME] Class of [DATE] - [DATE] [GEOGRAPHIC_DATA] - [GEOGRAPHIC_DATA] [P…" at bounding box center [502, 234] width 551 height 443
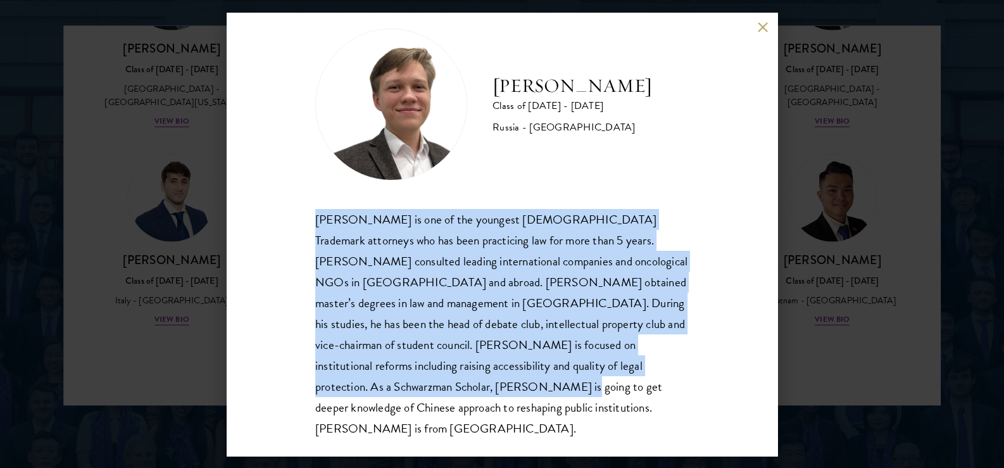
drag, startPoint x: 293, startPoint y: 222, endPoint x: 414, endPoint y: 379, distance: 198.7
click at [414, 379] on div "[PERSON_NAME] Class of [DATE] - [DATE] [GEOGRAPHIC_DATA] - [GEOGRAPHIC_DATA] [P…" at bounding box center [502, 234] width 551 height 443
click at [414, 379] on div "[PERSON_NAME] is one of the youngest [DEMOGRAPHIC_DATA] Trademark attorneys who…" at bounding box center [502, 324] width 374 height 231
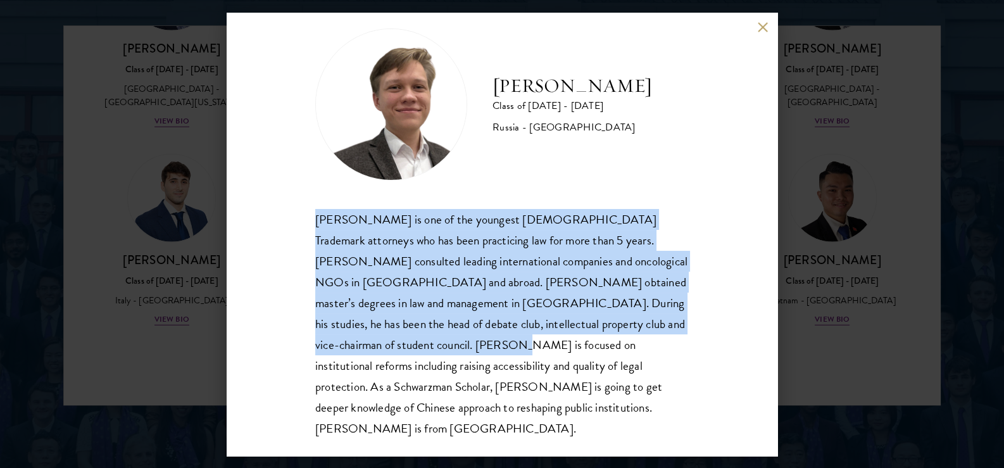
drag, startPoint x: 424, startPoint y: 354, endPoint x: 277, endPoint y: 218, distance: 200.8
click at [277, 218] on div "[PERSON_NAME] Class of [DATE] - [DATE] [GEOGRAPHIC_DATA] - [GEOGRAPHIC_DATA] [P…" at bounding box center [502, 234] width 551 height 443
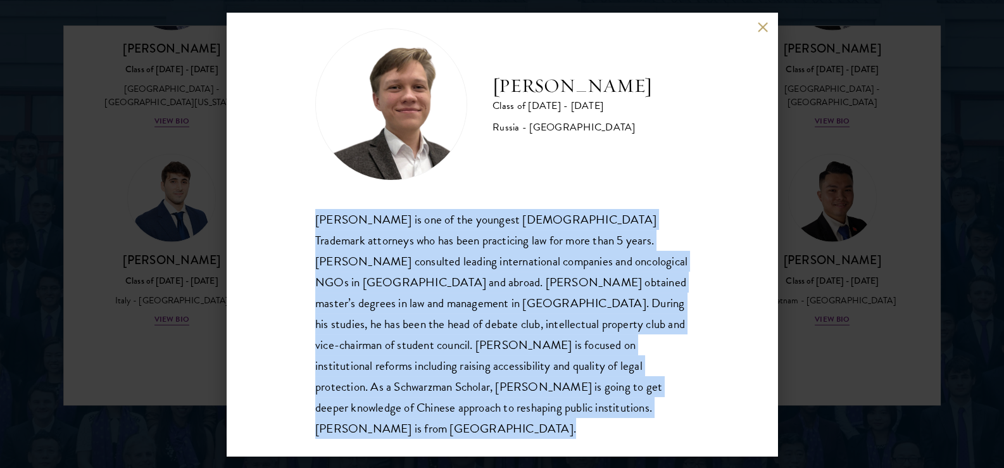
drag, startPoint x: 277, startPoint y: 218, endPoint x: 467, endPoint y: 417, distance: 275.5
click at [467, 417] on div "[PERSON_NAME] Class of [DATE] - [DATE] [GEOGRAPHIC_DATA] - [GEOGRAPHIC_DATA] [P…" at bounding box center [502, 234] width 551 height 443
click at [467, 417] on div "[PERSON_NAME] is one of the youngest [DEMOGRAPHIC_DATA] Trademark attorneys who…" at bounding box center [502, 324] width 374 height 231
drag, startPoint x: 494, startPoint y: 81, endPoint x: 690, endPoint y: 85, distance: 196.4
click at [690, 85] on div "[PERSON_NAME] Class of [DATE] - [DATE] [GEOGRAPHIC_DATA] - [GEOGRAPHIC_DATA] [P…" at bounding box center [502, 234] width 551 height 443
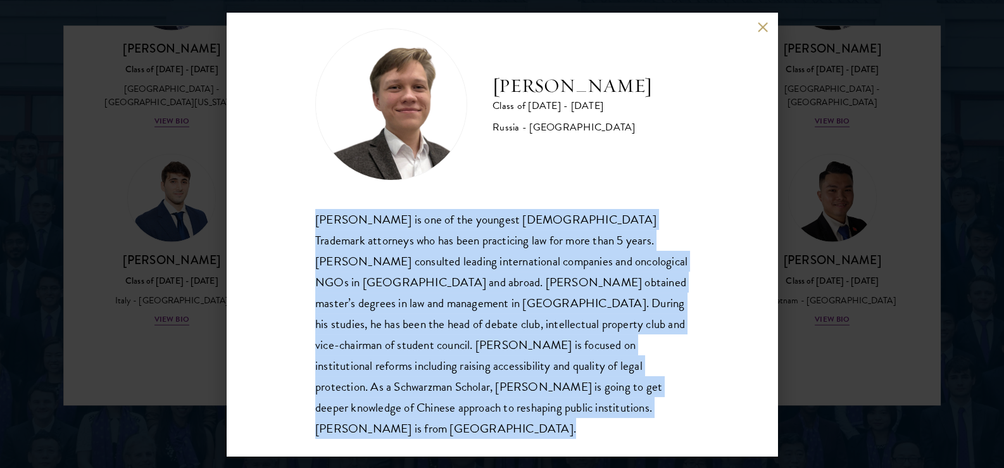
copy h2 "[PERSON_NAME]"
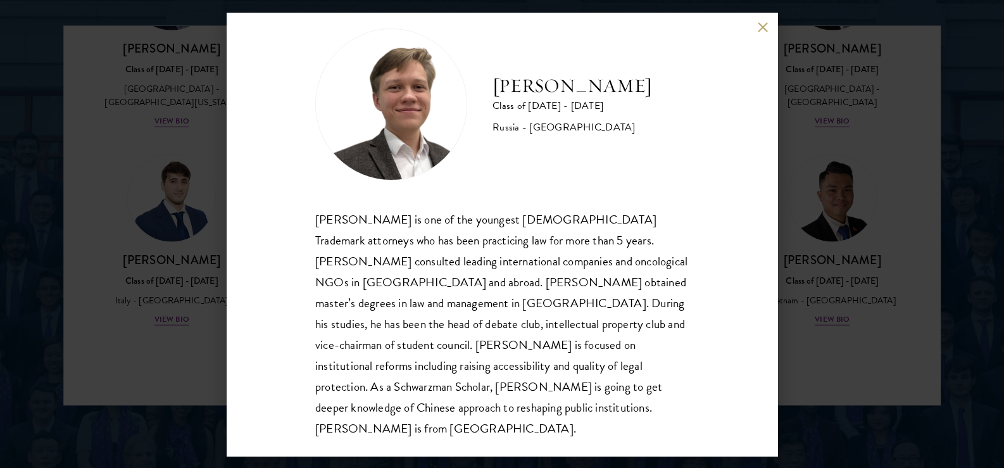
click at [135, 180] on div "[PERSON_NAME] Class of [DATE] - [DATE] [GEOGRAPHIC_DATA] - [GEOGRAPHIC_DATA] [P…" at bounding box center [502, 234] width 1004 height 468
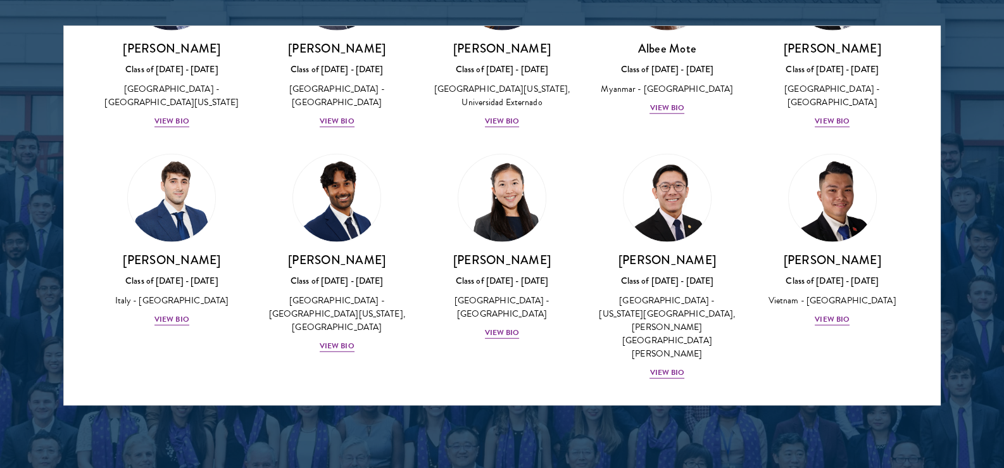
scroll to position [5861, 0]
